Goal: Transaction & Acquisition: Obtain resource

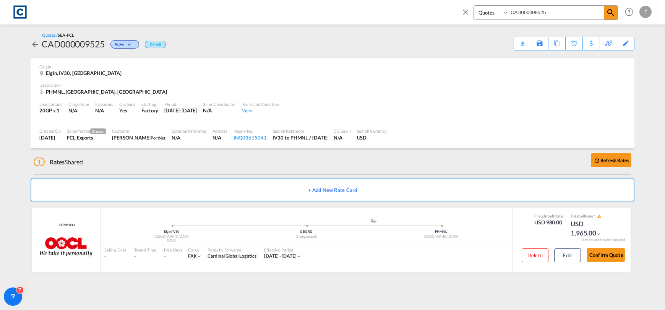
select select "Quotes"
drag, startPoint x: 467, startPoint y: 12, endPoint x: 383, endPoint y: 25, distance: 85.2
click at [467, 12] on md-icon "icon-close" at bounding box center [465, 12] width 8 height 8
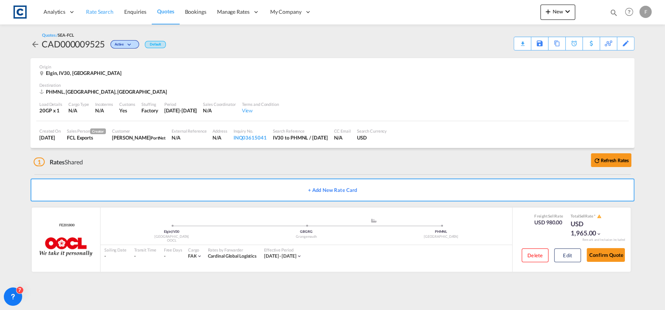
click at [109, 10] on span "Rate Search" at bounding box center [100, 11] width 28 height 6
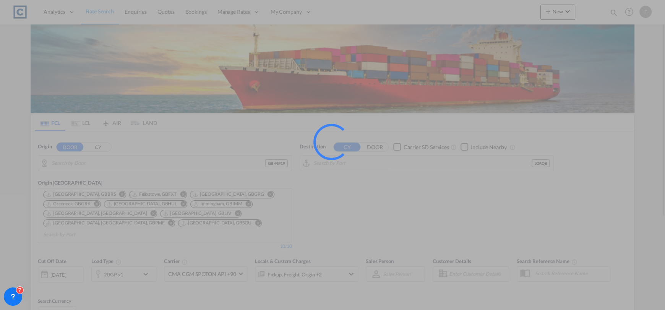
type input "GB-NP19, [GEOGRAPHIC_DATA]"
type input "Aqaba, JOAQB"
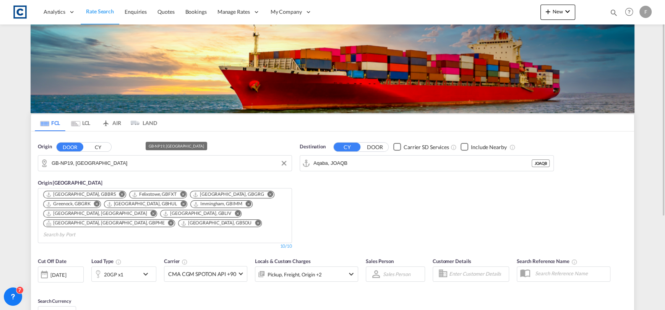
click at [102, 164] on input "GB-NP19, [GEOGRAPHIC_DATA]" at bounding box center [170, 162] width 236 height 11
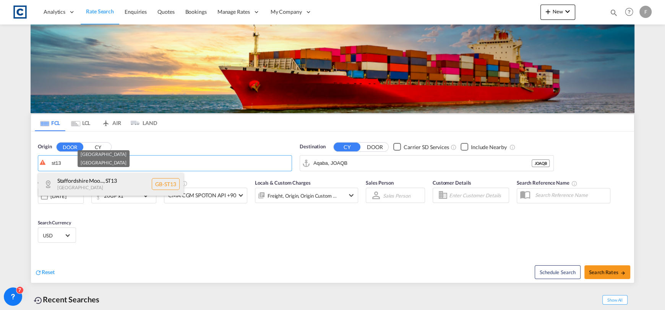
click at [146, 189] on div "Staffordshire Moo... , [GEOGRAPHIC_DATA] [GEOGRAPHIC_DATA]-ST13" at bounding box center [110, 184] width 145 height 23
type input "GB-ST13, [GEOGRAPHIC_DATA]"
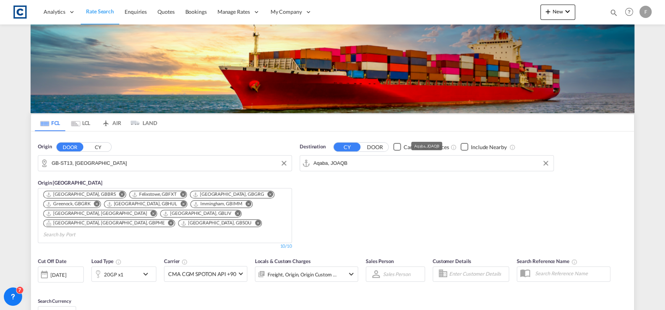
click at [367, 167] on input "Aqaba, JOAQB" at bounding box center [431, 162] width 236 height 11
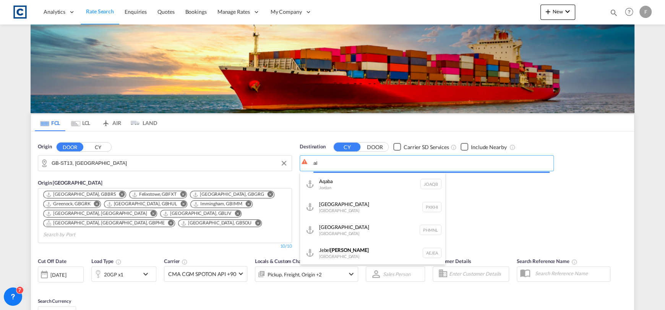
type input "a"
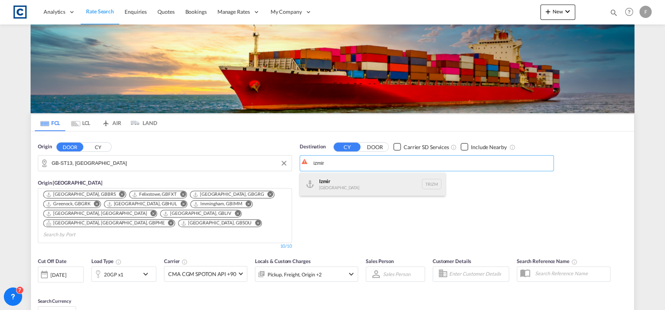
click at [359, 181] on div "Izmir [GEOGRAPHIC_DATA] TRIZM" at bounding box center [372, 184] width 145 height 23
type input "Izmir, TRIZM"
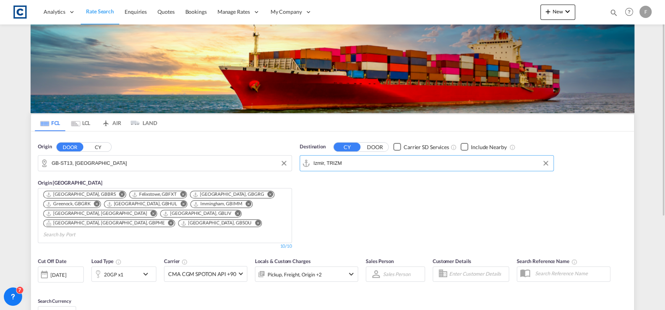
scroll to position [114, 0]
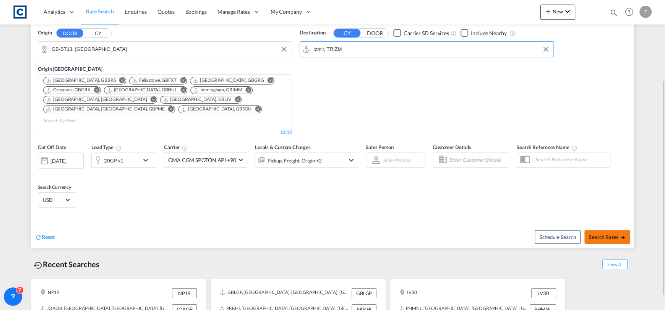
click at [610, 230] on button "Search Rates" at bounding box center [607, 237] width 46 height 14
type input "ST13 to TRIZM / [DATE]"
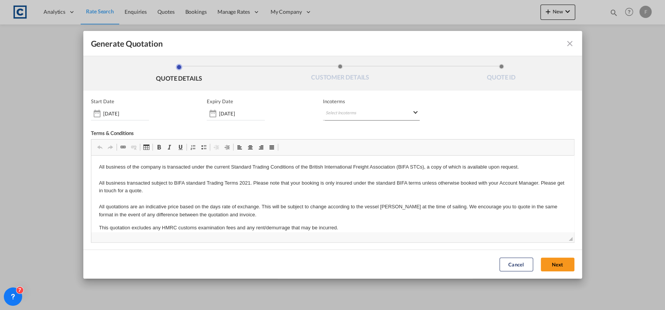
click at [339, 115] on md-select "Select Incoterms DAP - import Delivered at Place DPU - export Delivery at Place…" at bounding box center [371, 114] width 97 height 14
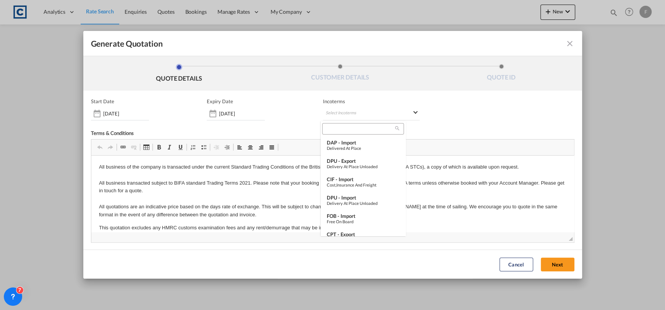
click at [338, 129] on input "search" at bounding box center [360, 128] width 71 height 7
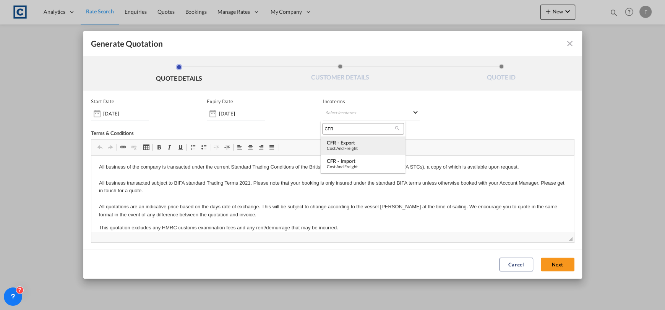
type input "CFR"
click at [355, 144] on div "CFR - export" at bounding box center [363, 143] width 73 height 6
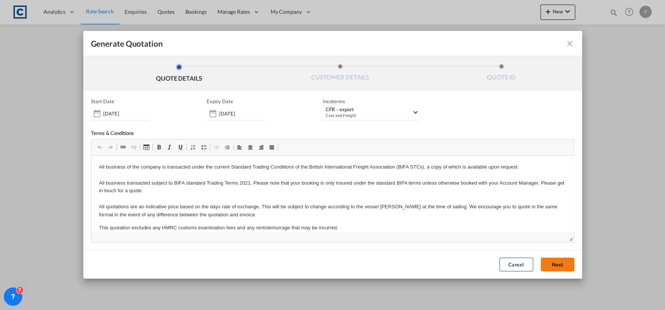
click at [548, 265] on button "Next" at bounding box center [558, 265] width 34 height 14
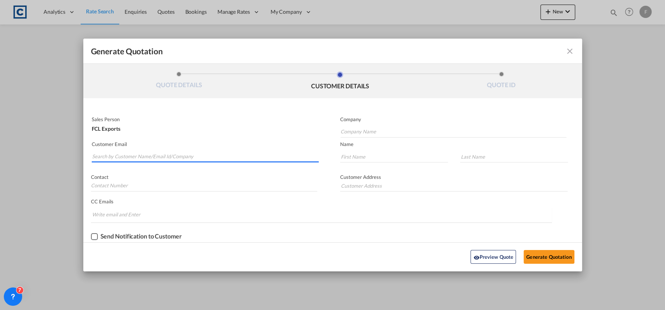
click at [188, 155] on input "Search by Customer Name/Email Id/Company" at bounding box center [205, 156] width 227 height 11
click at [157, 154] on input "Search by Customer Name/Email Id/Company" at bounding box center [205, 156] width 227 height 11
drag, startPoint x: 120, startPoint y: 159, endPoint x: 78, endPoint y: 159, distance: 41.7
click at [79, 159] on div "Generate Quotation QUOTE DETAILS CUSTOMER DETAILS QUOTE ID Start Date [DATE] Ex…" at bounding box center [332, 155] width 665 height 310
paste input "[EMAIL_ADDRESS][DOMAIN_NAME]"
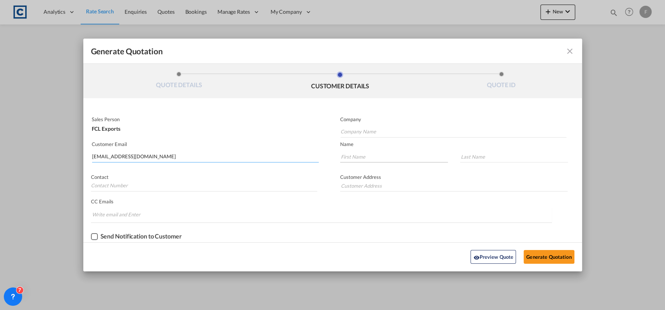
type input "[EMAIL_ADDRESS][DOMAIN_NAME]"
click at [355, 158] on input "Generate QuotationQUOTE ..." at bounding box center [394, 156] width 108 height 11
type input "Sedat"
type input "Karbadag"
click at [352, 127] on input "Company Name" at bounding box center [454, 131] width 226 height 11
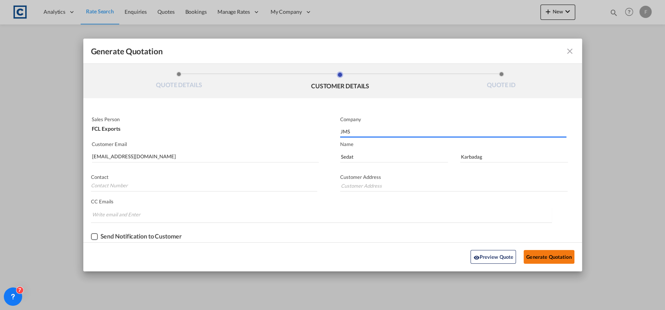
type input "JMS"
click at [552, 251] on button "Generate Quotation" at bounding box center [549, 257] width 50 height 14
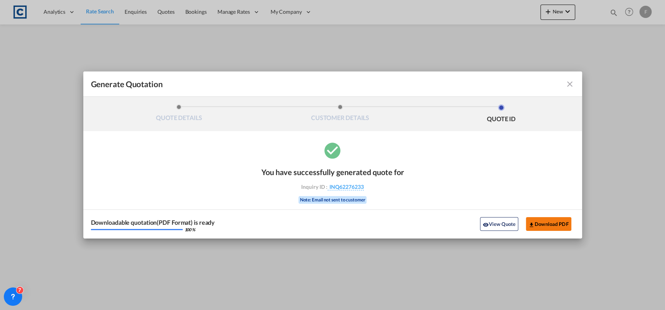
click at [553, 221] on button "Download PDF" at bounding box center [548, 224] width 45 height 14
click at [571, 81] on md-icon "icon-close fg-AAA8AD cursor m-0" at bounding box center [569, 84] width 9 height 9
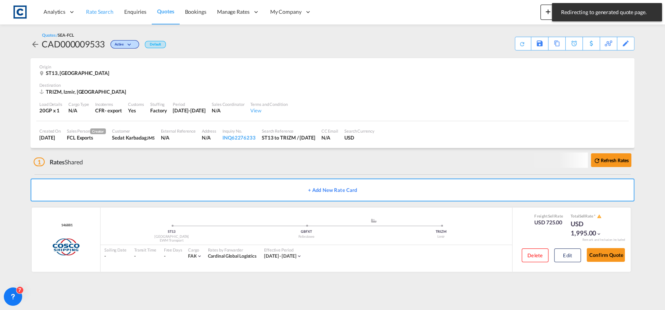
click at [91, 12] on span "Rate Search" at bounding box center [100, 11] width 28 height 6
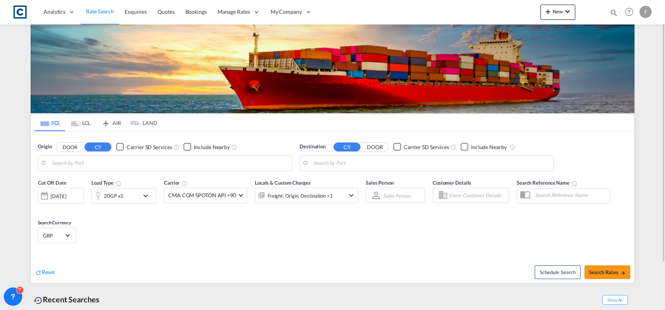
type input "GB-ST13, [GEOGRAPHIC_DATA]"
type input "Izmir, TRIZM"
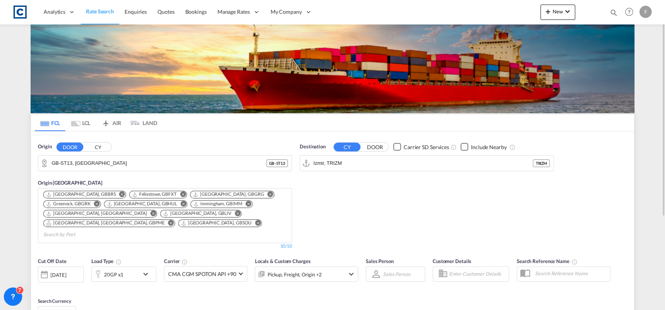
click at [94, 147] on button "CY" at bounding box center [97, 147] width 27 height 9
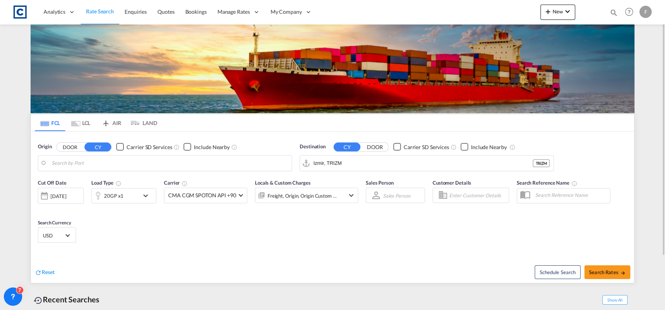
click at [93, 164] on body "Analytics Reports Dashboard Rate Search Enquiries Quotes Bookings" at bounding box center [332, 155] width 665 height 310
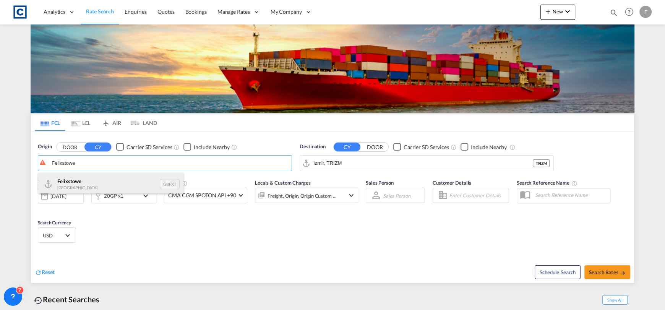
click at [110, 186] on div "Felixstowe [GEOGRAPHIC_DATA] GBFXT" at bounding box center [110, 184] width 145 height 23
type input "Felixstowe, GBFXT"
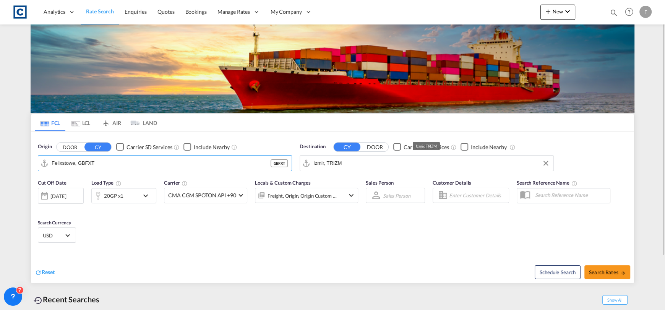
click at [399, 166] on input "Izmir, TRIZM" at bounding box center [431, 162] width 236 height 11
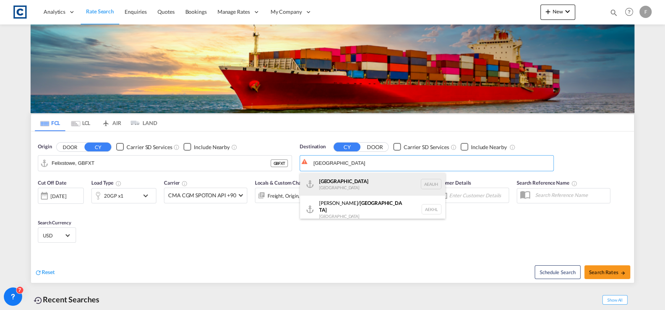
click at [378, 178] on div "[GEOGRAPHIC_DATA] [GEOGRAPHIC_DATA] [GEOGRAPHIC_DATA]" at bounding box center [372, 184] width 145 height 23
type input "[GEOGRAPHIC_DATA], [GEOGRAPHIC_DATA]"
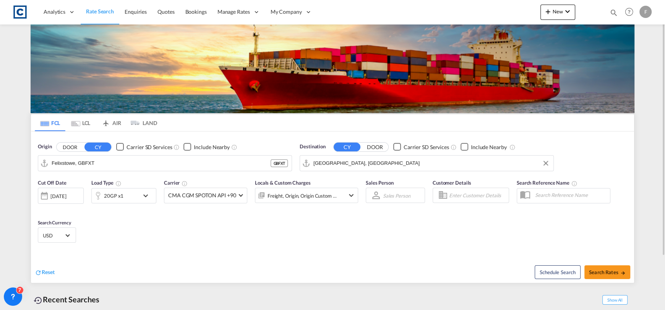
click at [139, 188] on div "20GP x1" at bounding box center [115, 195] width 47 height 15
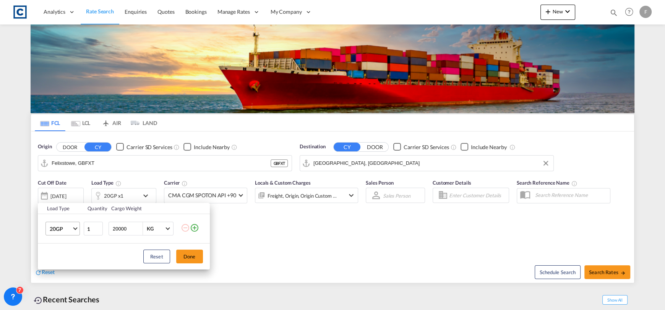
click at [75, 229] on span "Choose: \a20GP" at bounding box center [75, 228] width 4 height 4
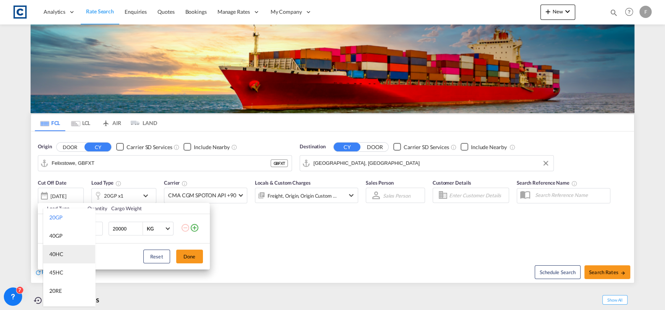
click at [78, 251] on md-option "40HC" at bounding box center [69, 254] width 52 height 18
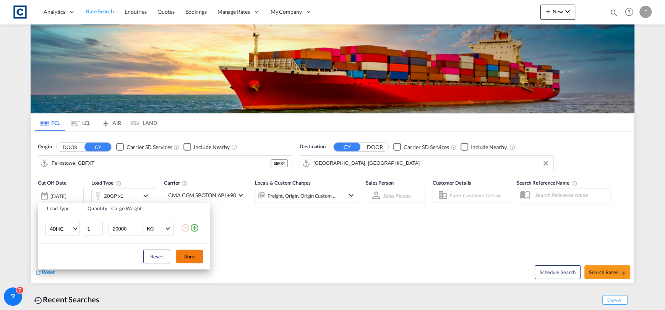
click at [183, 255] on button "Done" at bounding box center [189, 257] width 27 height 14
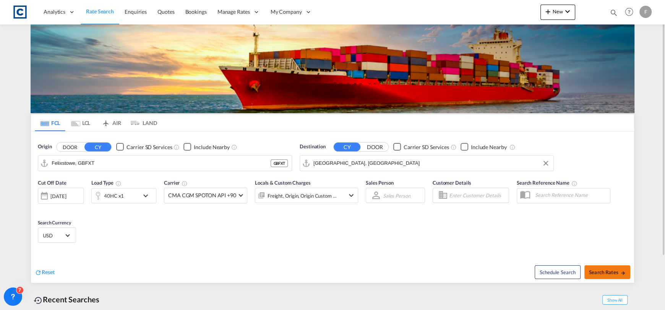
click at [599, 273] on span "Search Rates" at bounding box center [607, 272] width 37 height 6
type input "GBFXT to AEAUH / [DATE]"
